Goal: Task Accomplishment & Management: Manage account settings

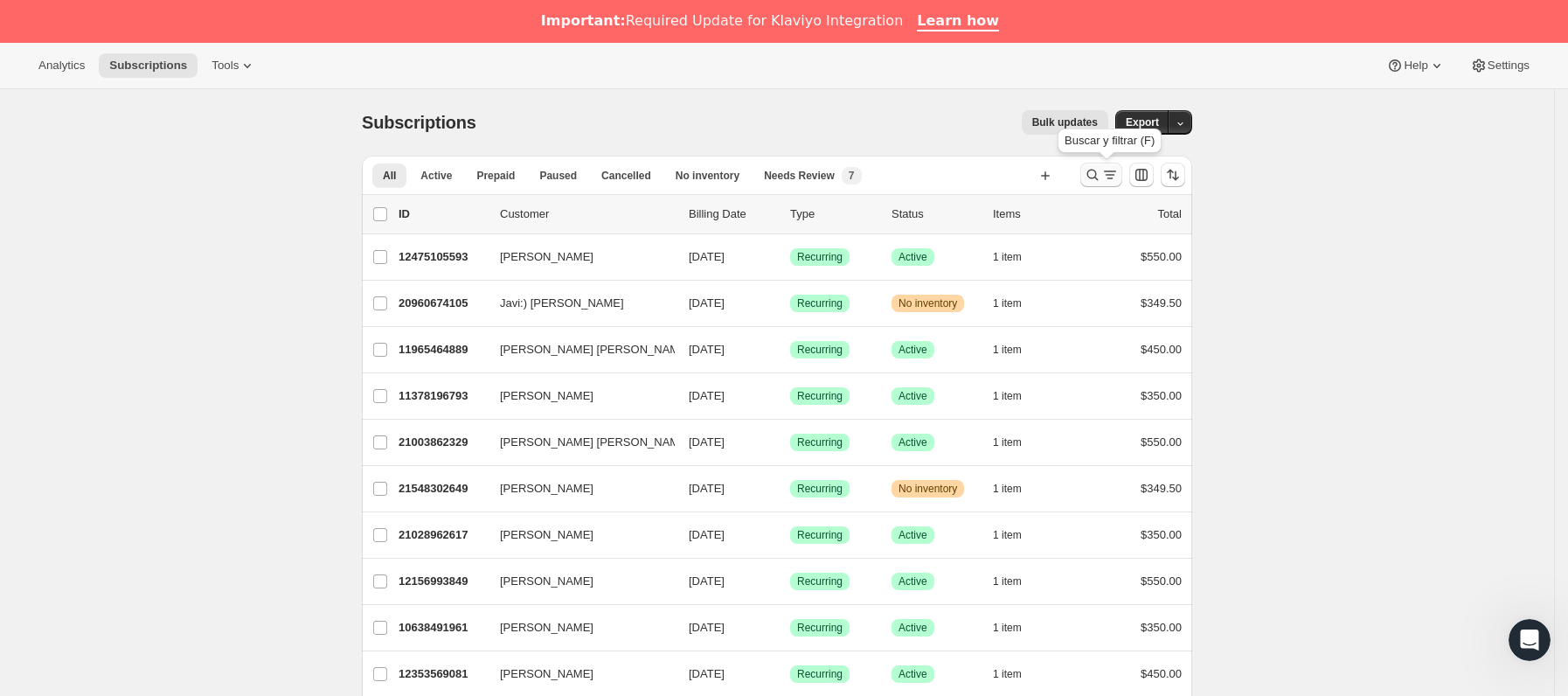
click at [1108, 173] on icon "Buscar y filtrar resultados" at bounding box center [1111, 175] width 18 height 18
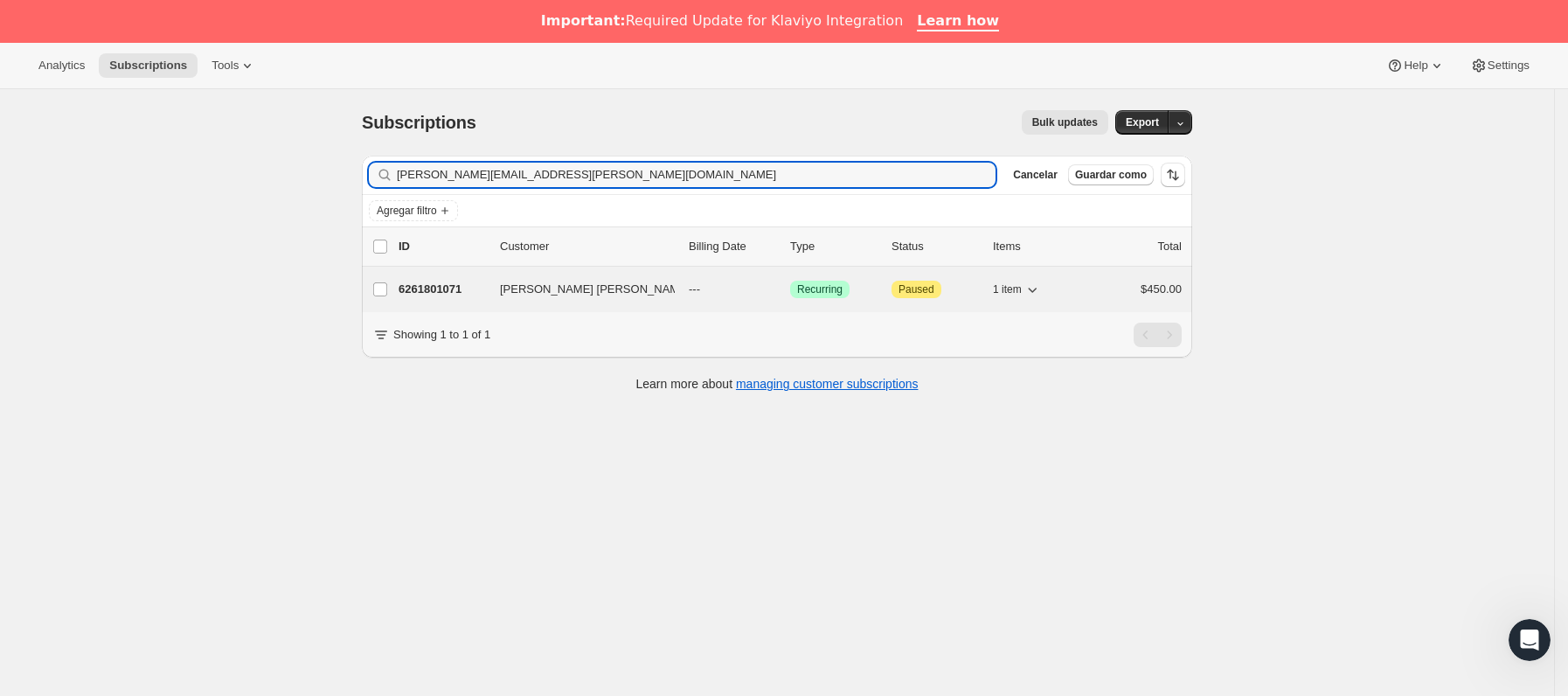
type input "stephan.paul@gmail.com"
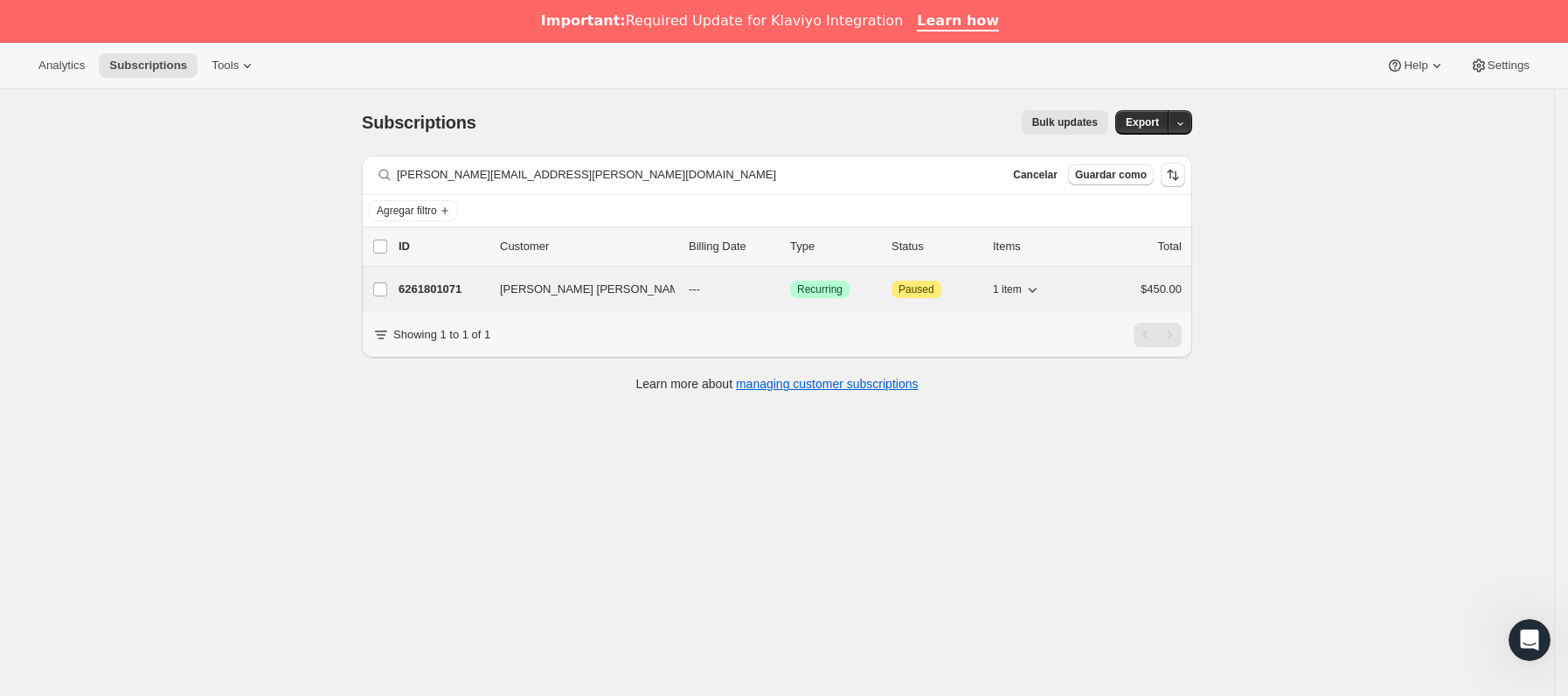
click at [483, 293] on p "6261801071" at bounding box center [442, 290] width 88 height 18
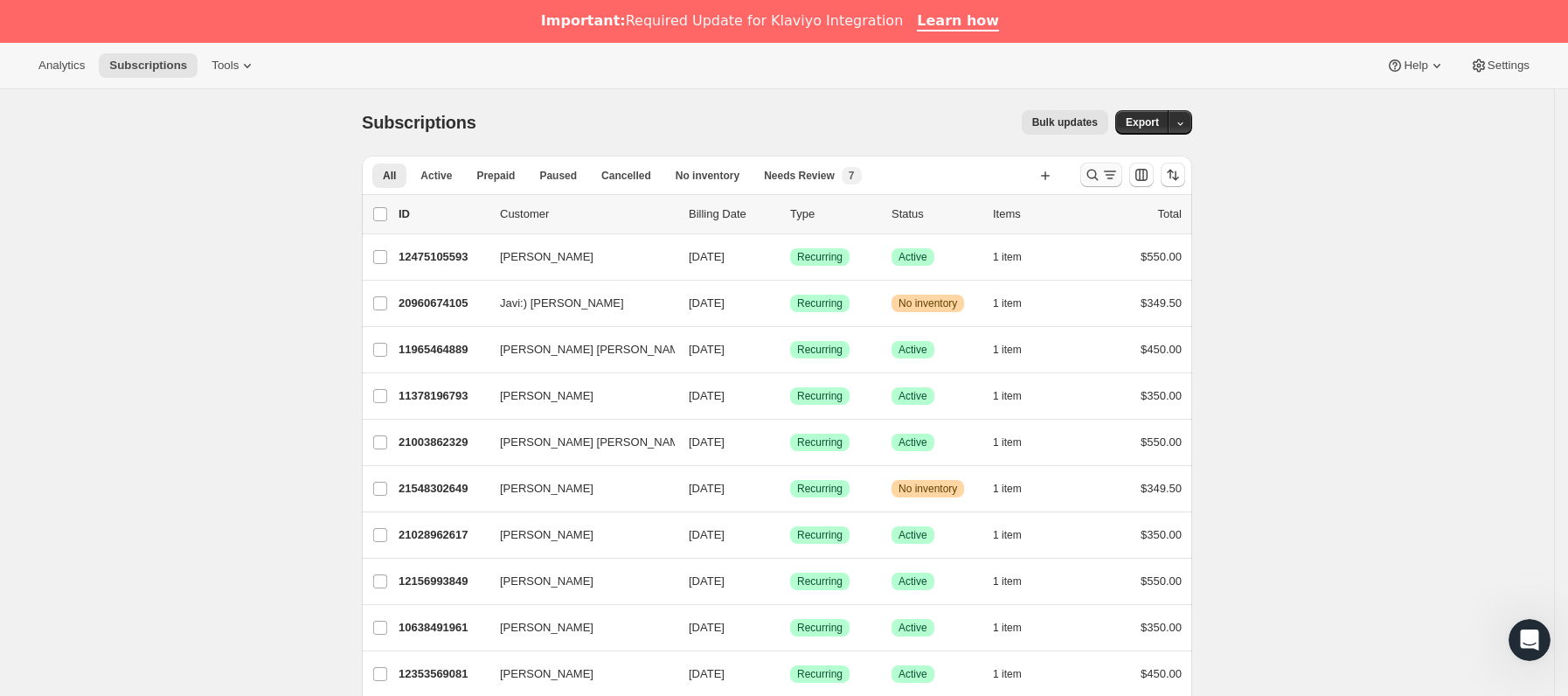
click at [1110, 173] on icon "Buscar y filtrar resultados" at bounding box center [1111, 175] width 18 height 18
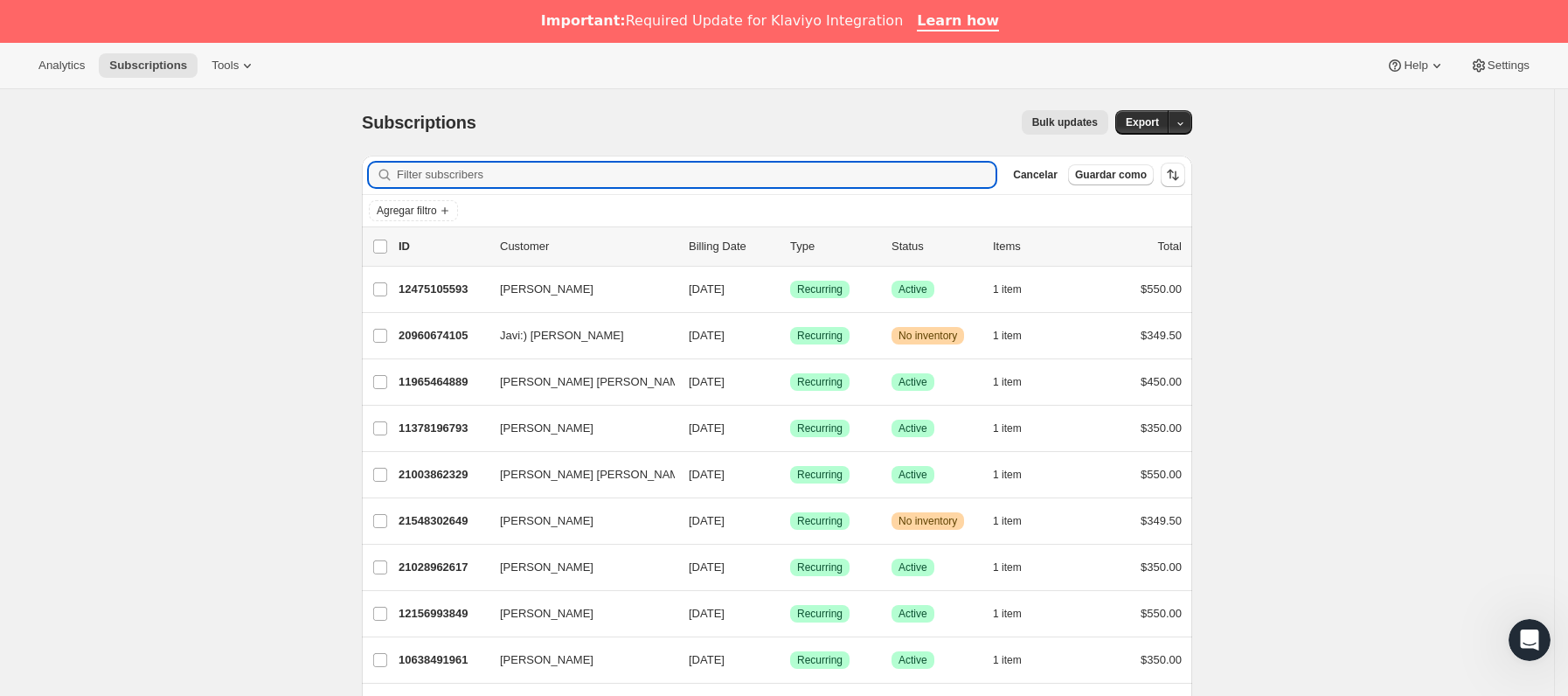
paste input "[EMAIL_ADDRESS][DOMAIN_NAME]"
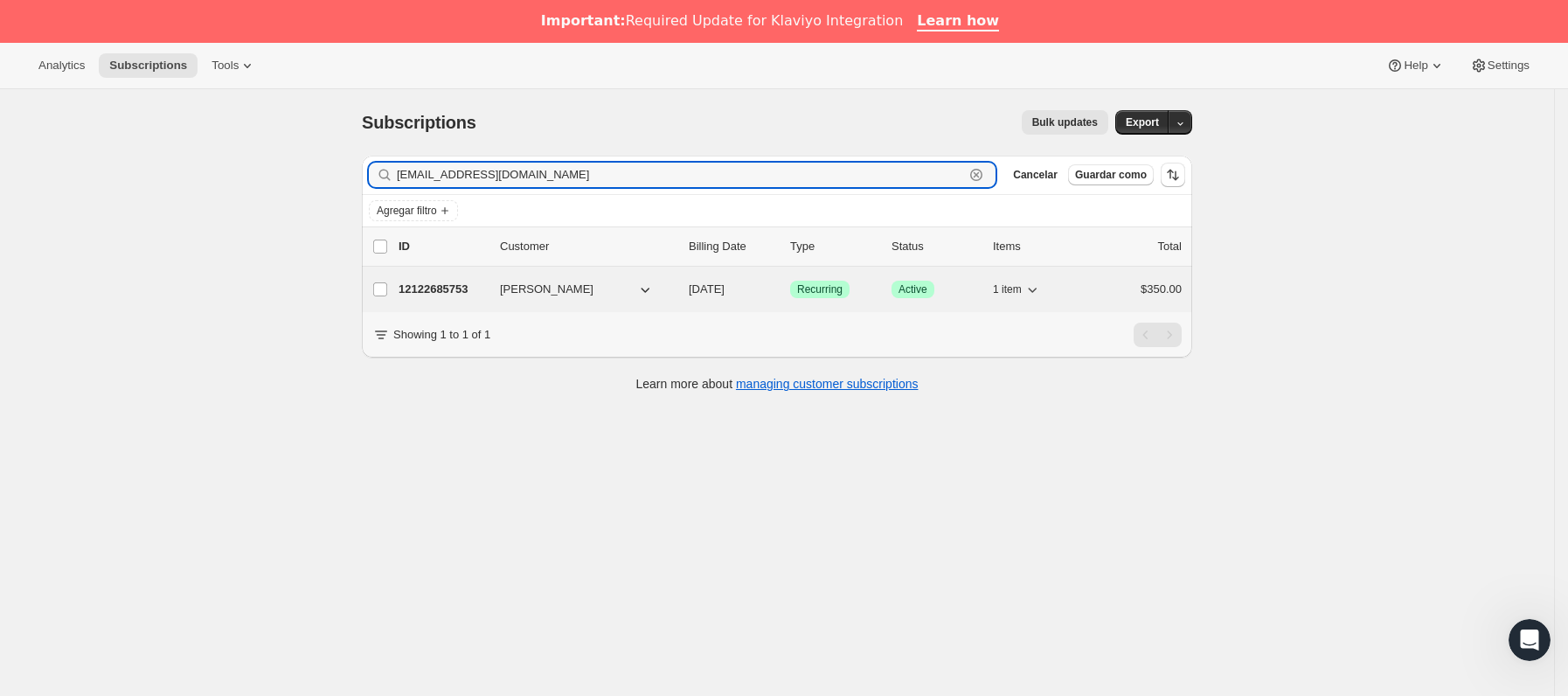
type input "[EMAIL_ADDRESS][DOMAIN_NAME]"
click at [509, 281] on div "12122685753 [PERSON_NAME] [DATE] Logrado Recurring Logrado Active 1 item $350.00" at bounding box center [789, 290] width 784 height 25
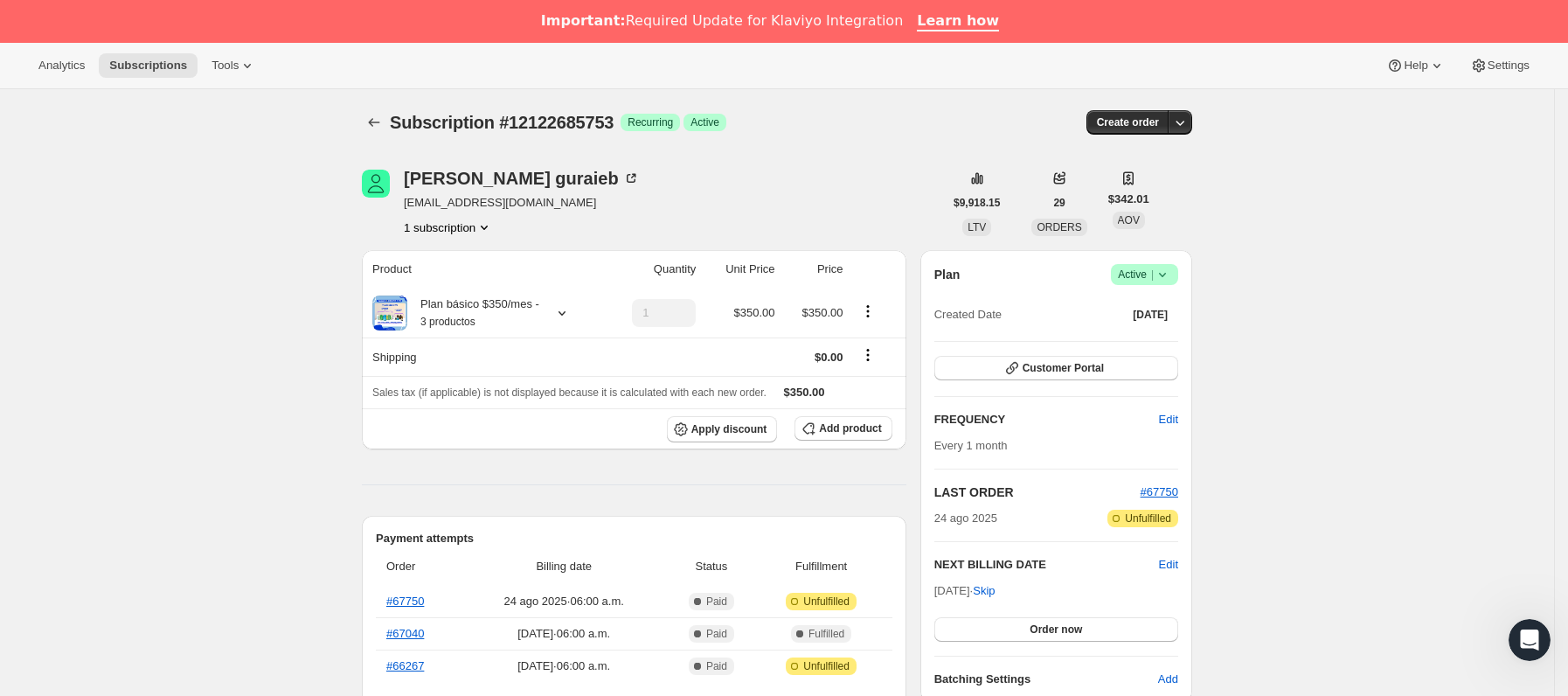
click at [1167, 271] on icon at bounding box center [1163, 275] width 18 height 18
click at [1142, 335] on span "Cancel subscription" at bounding box center [1152, 339] width 99 height 13
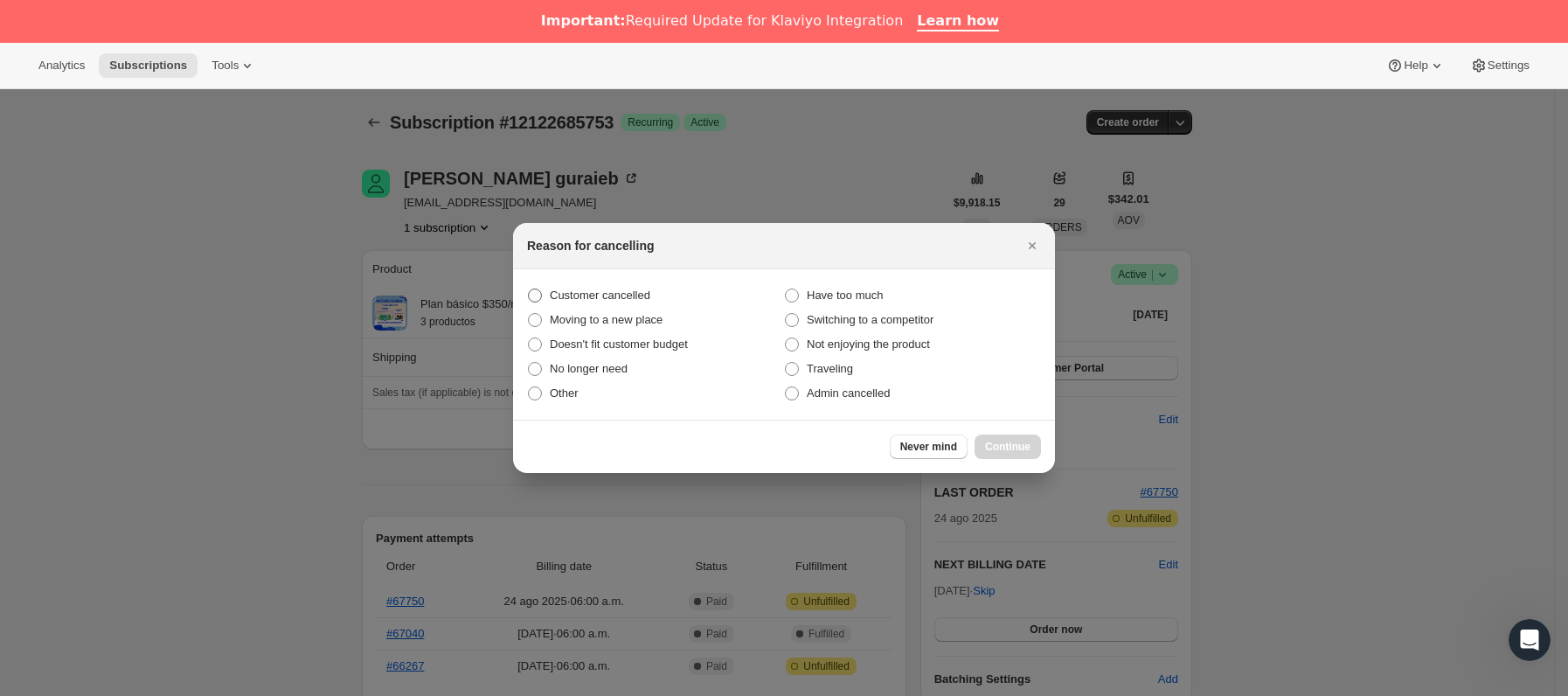
click at [638, 302] on span "Customer cancelled" at bounding box center [600, 295] width 101 height 13
click at [529, 290] on input "Customer cancelled" at bounding box center [528, 289] width 1 height 1
radio input "true"
click at [981, 445] on button "Continue" at bounding box center [1008, 446] width 67 height 25
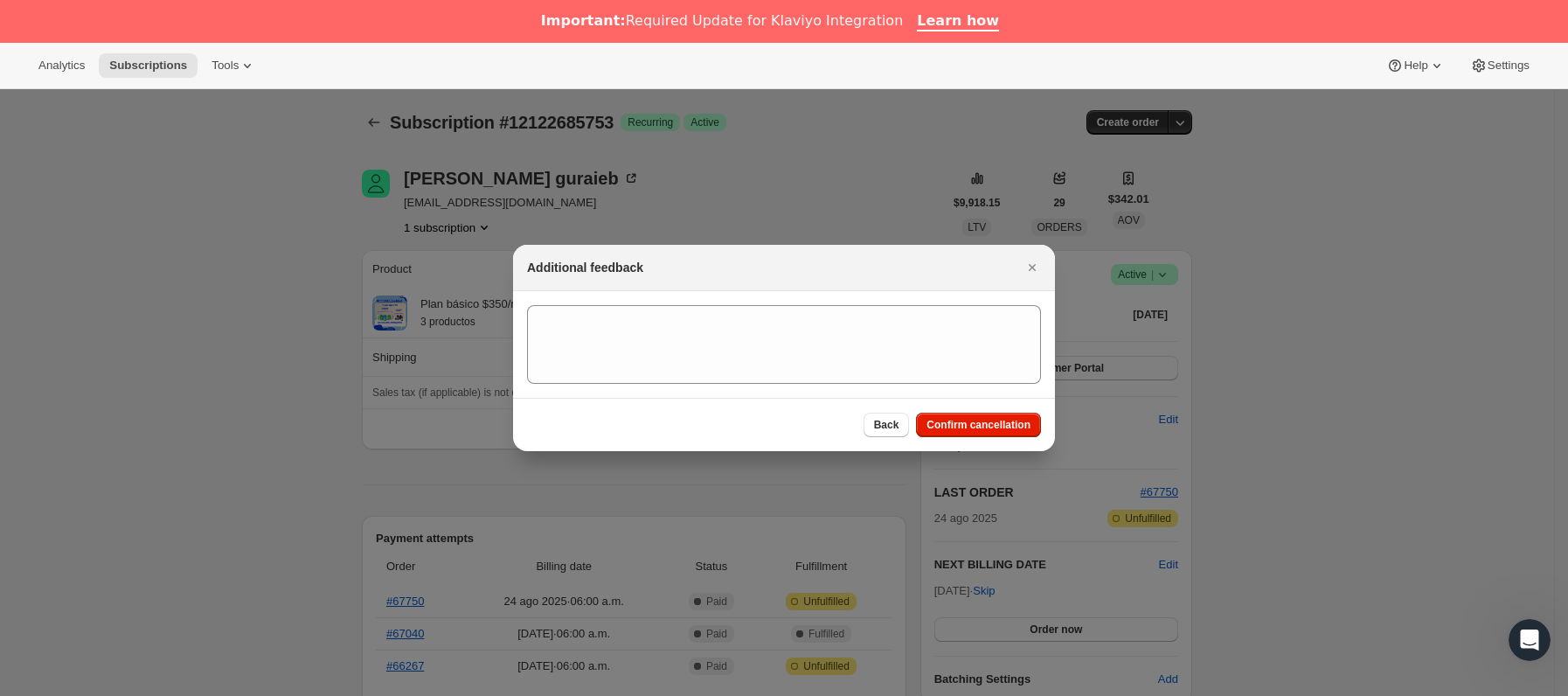
click at [991, 438] on div "Back Confirm cancellation" at bounding box center [784, 423] width 542 height 53
click at [991, 418] on span "Confirm cancellation" at bounding box center [978, 425] width 104 height 14
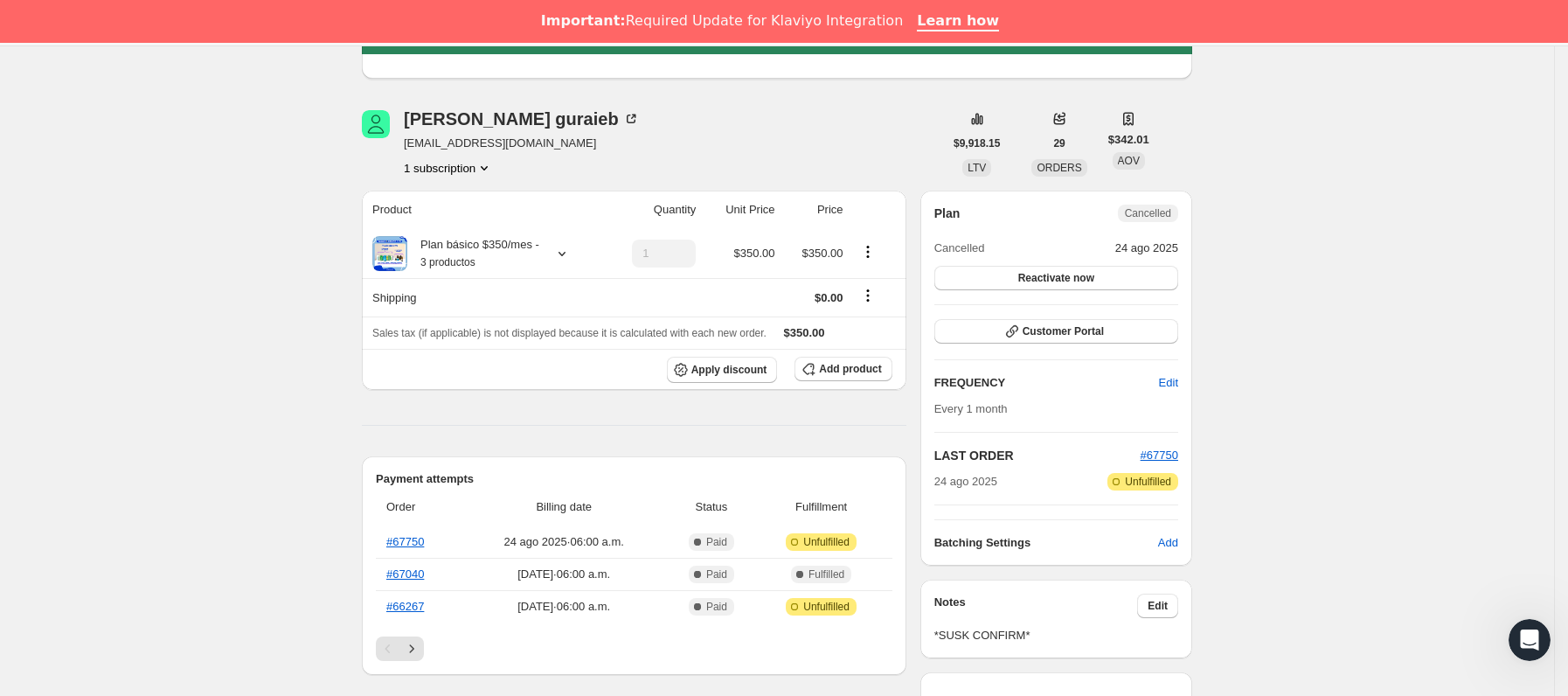
scroll to position [393, 0]
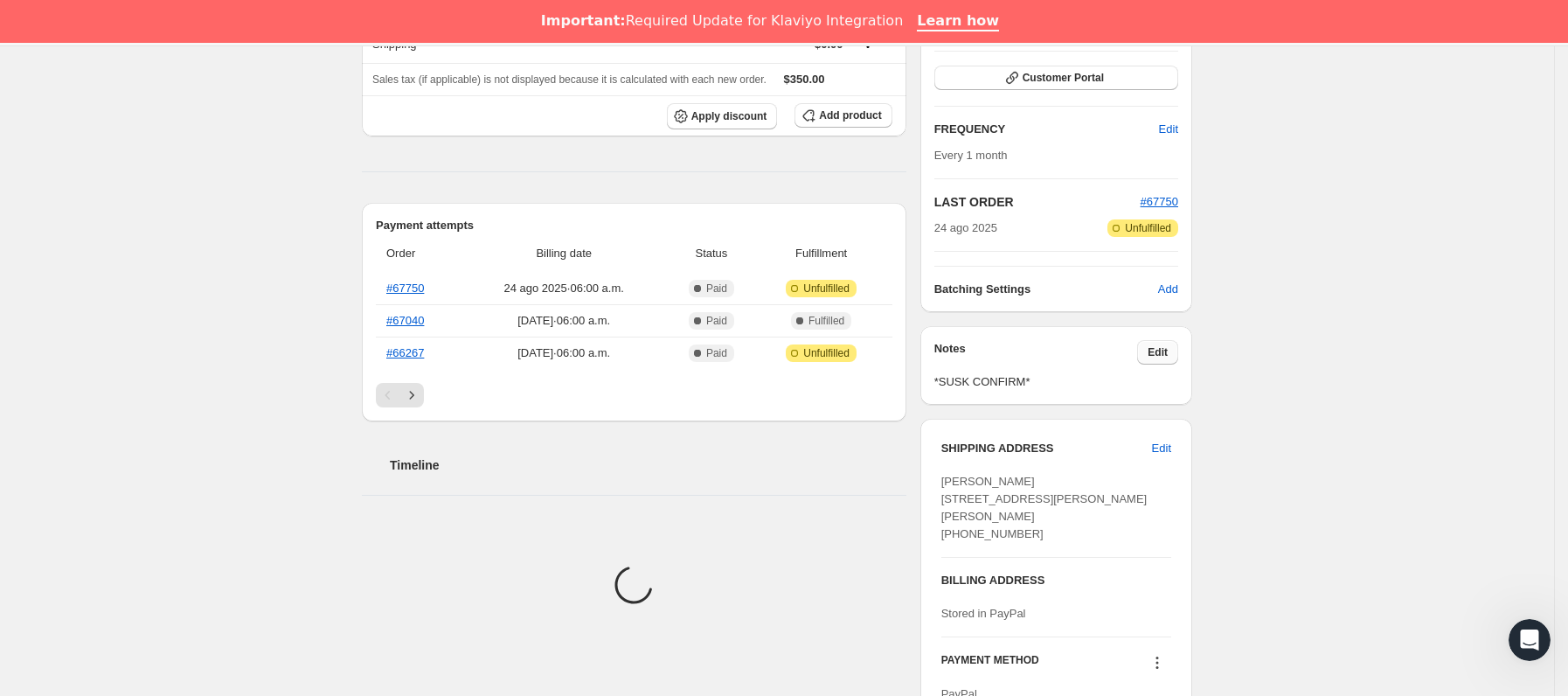
click at [1162, 358] on span "Edit" at bounding box center [1158, 352] width 20 height 14
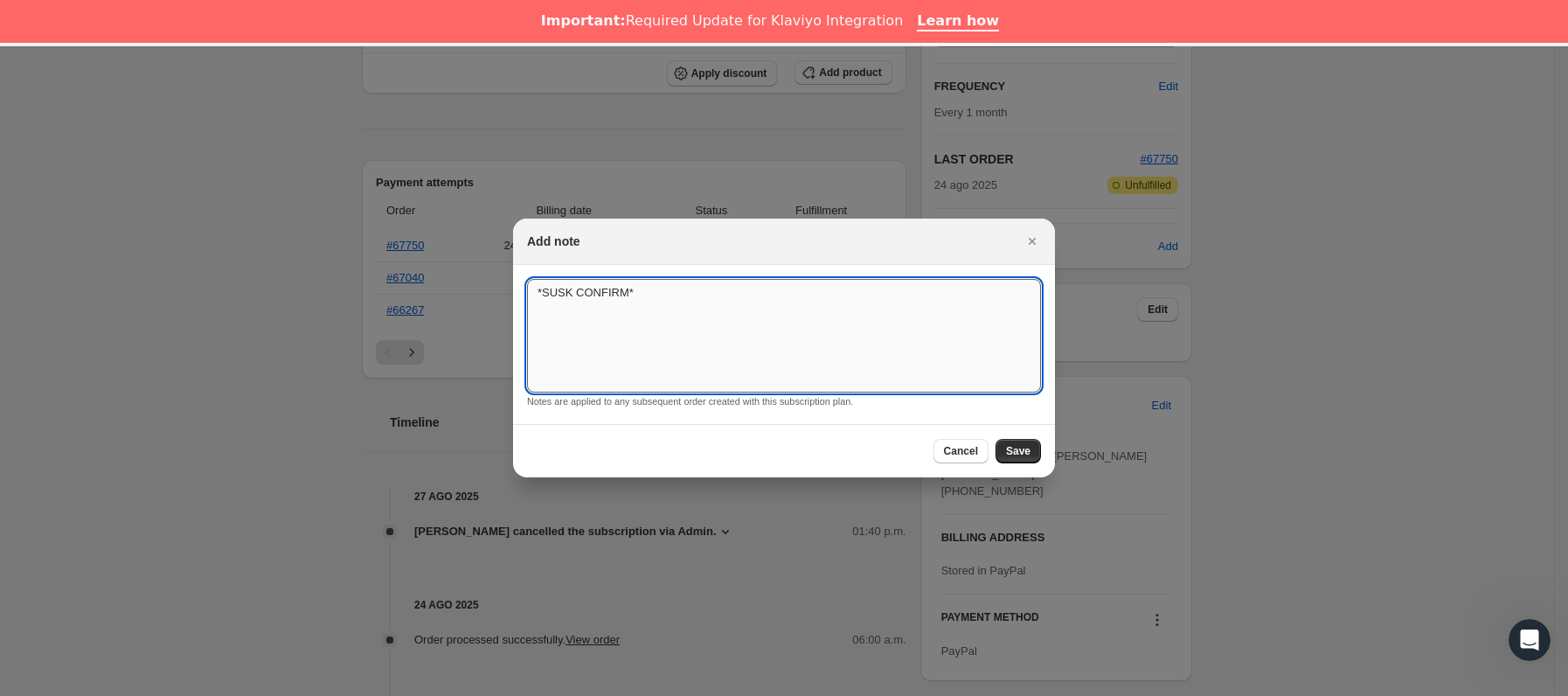
click at [669, 305] on textarea "*SUSK CONFIRM*" at bounding box center [784, 336] width 514 height 114
type textarea "*SUSK CONFIRM* sin respuesta"
click at [1042, 450] on div "Cancel Save" at bounding box center [784, 450] width 542 height 53
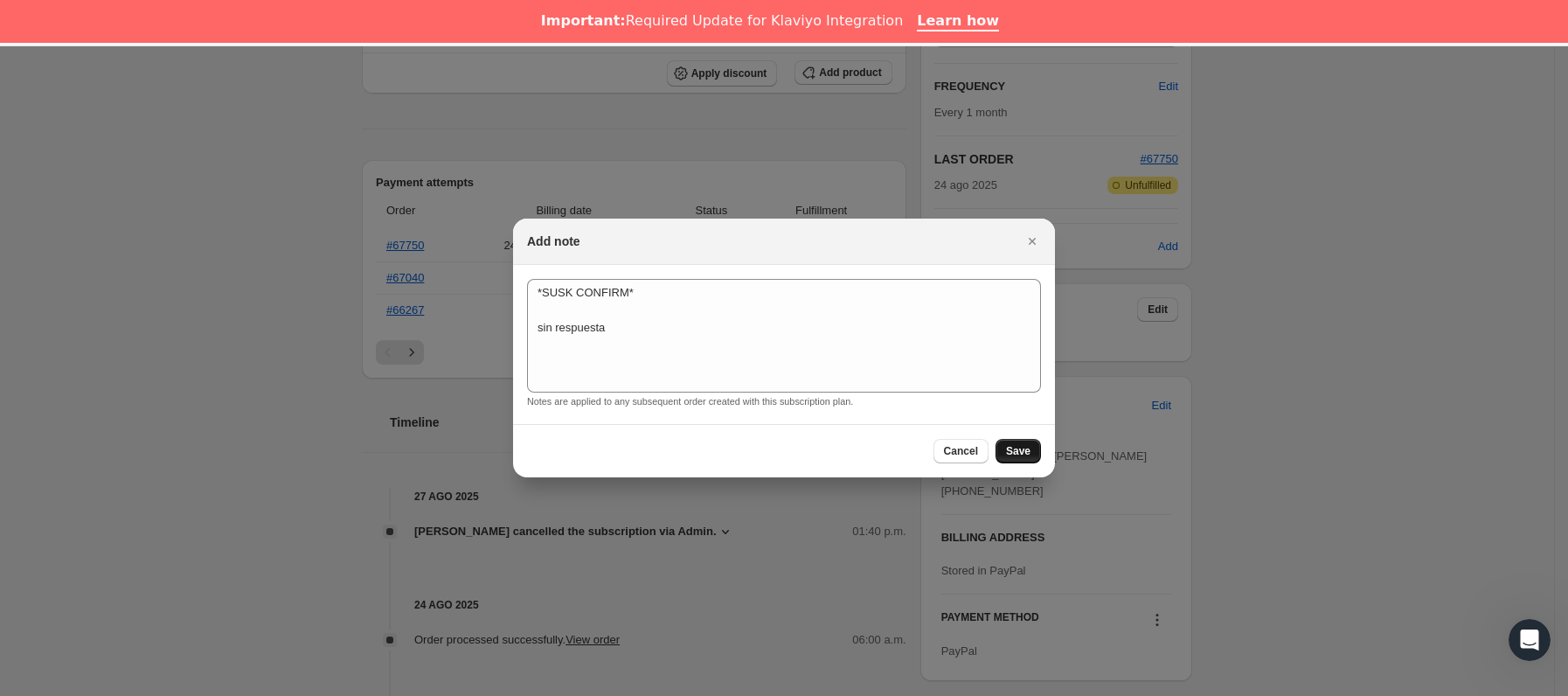
click at [1031, 448] on button "Save" at bounding box center [1019, 451] width 46 height 25
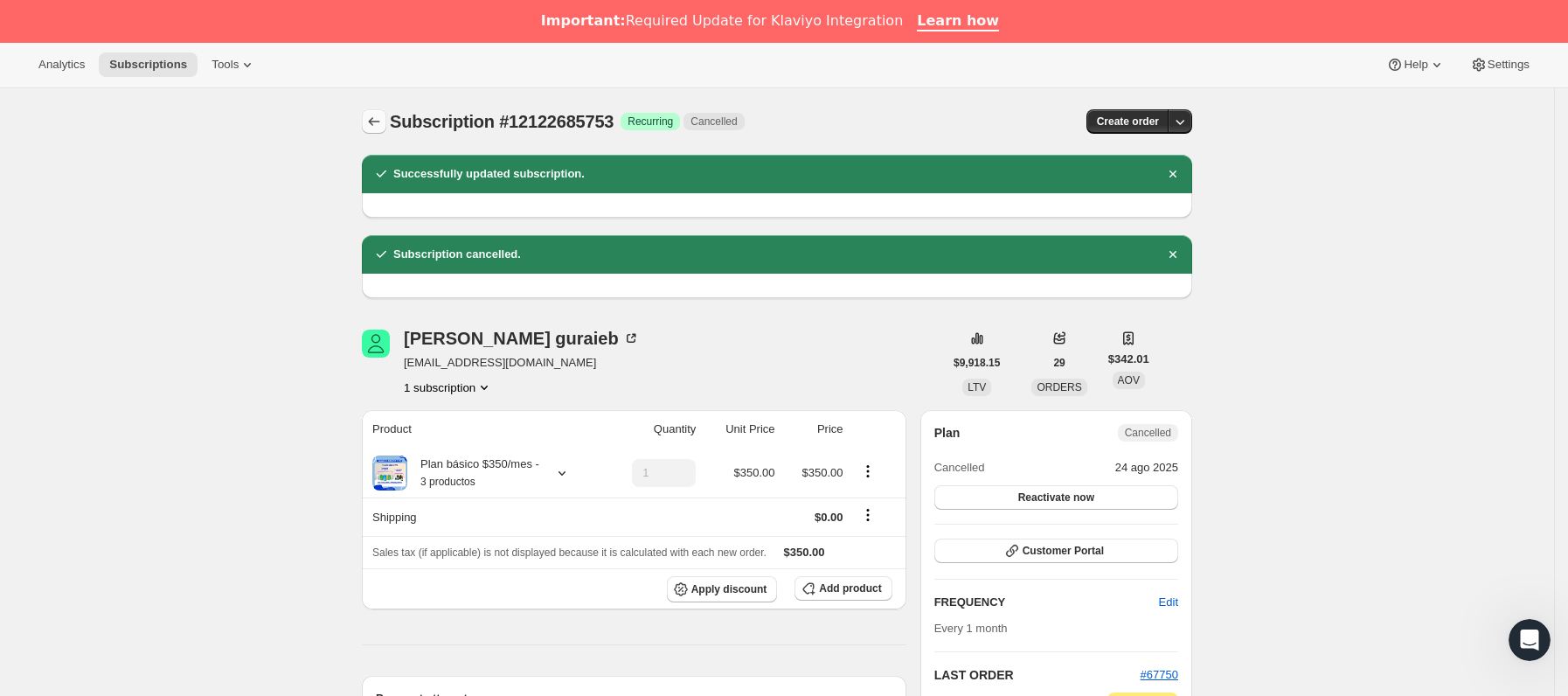
scroll to position [0, 0]
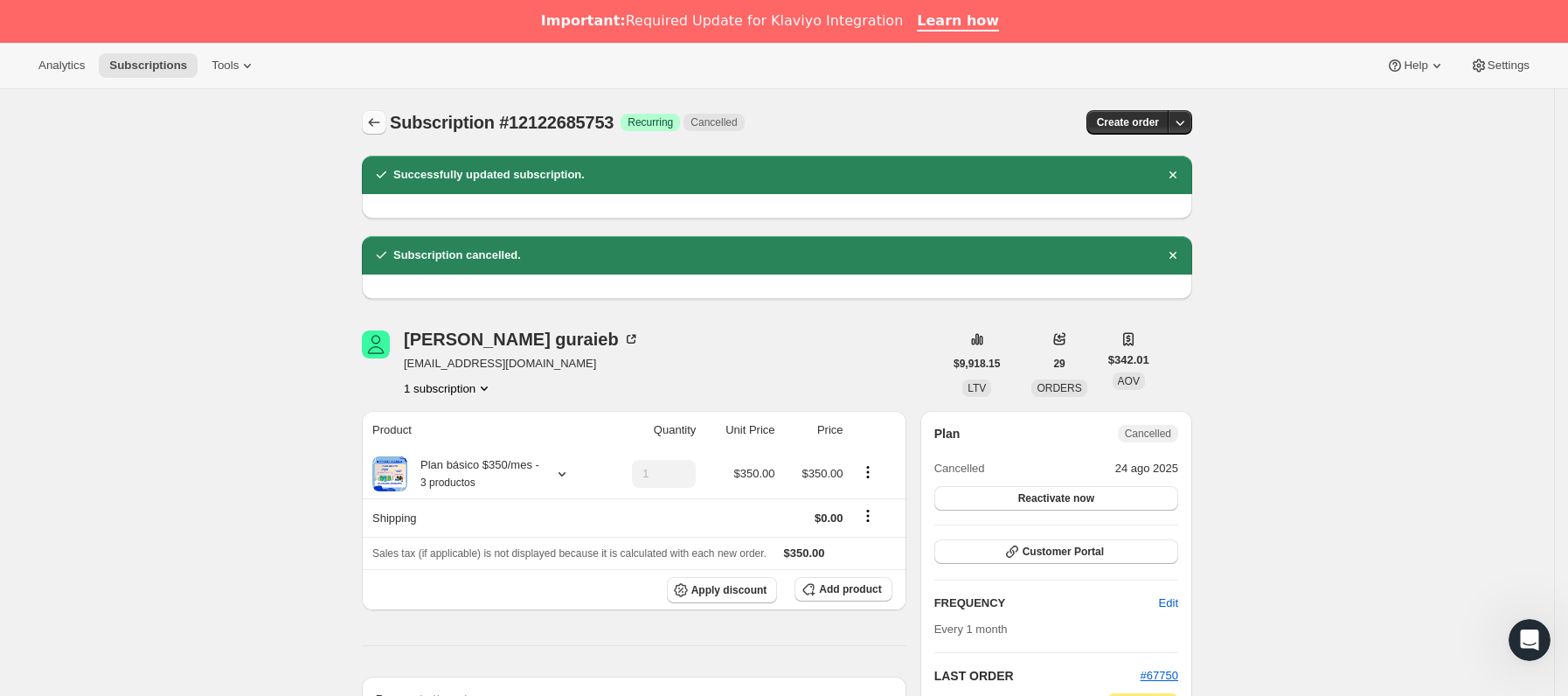
click at [370, 123] on icon "Subscriptions" at bounding box center [374, 123] width 18 height 18
